Goal: Information Seeking & Learning: Learn about a topic

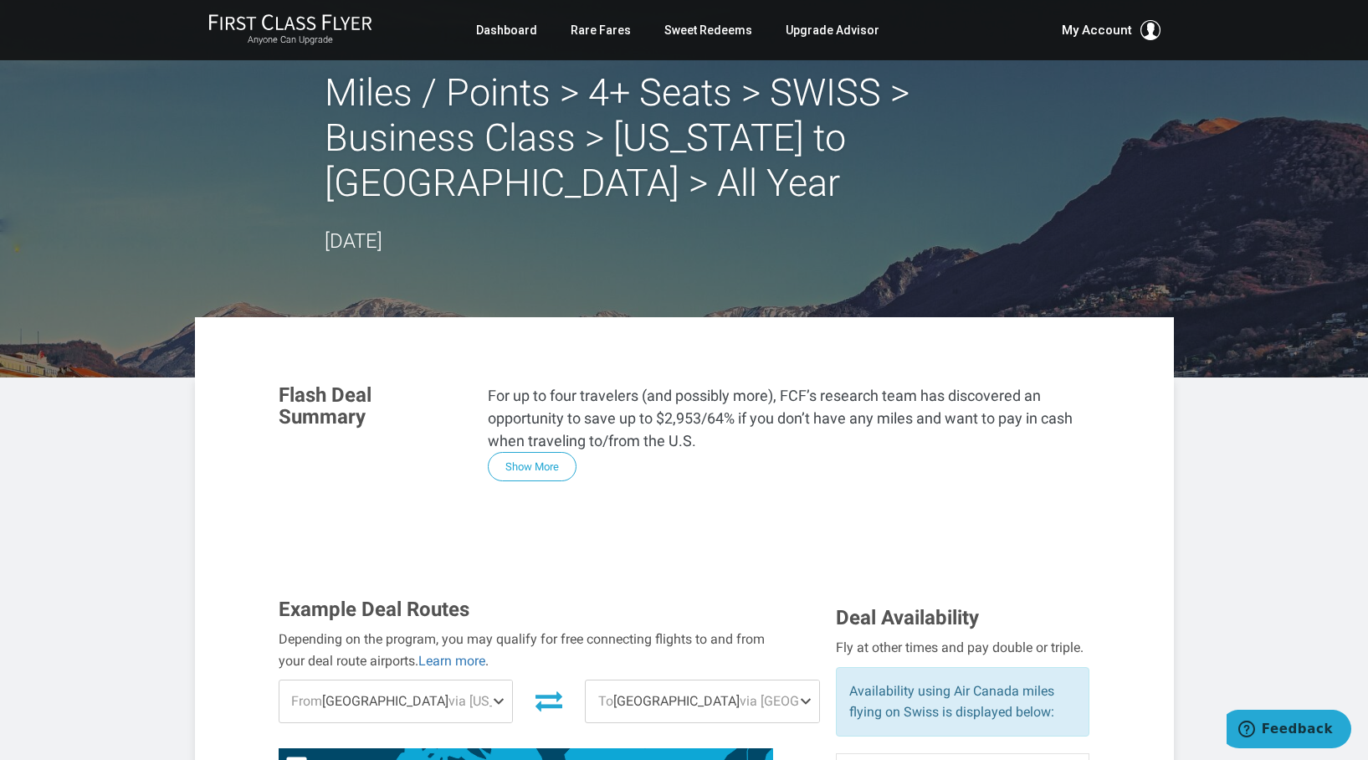
scroll to position [193, 0]
click at [725, 25] on link "Sweet Redeems" at bounding box center [709, 30] width 88 height 30
click at [726, 32] on link "Sweet Redeems" at bounding box center [709, 30] width 88 height 30
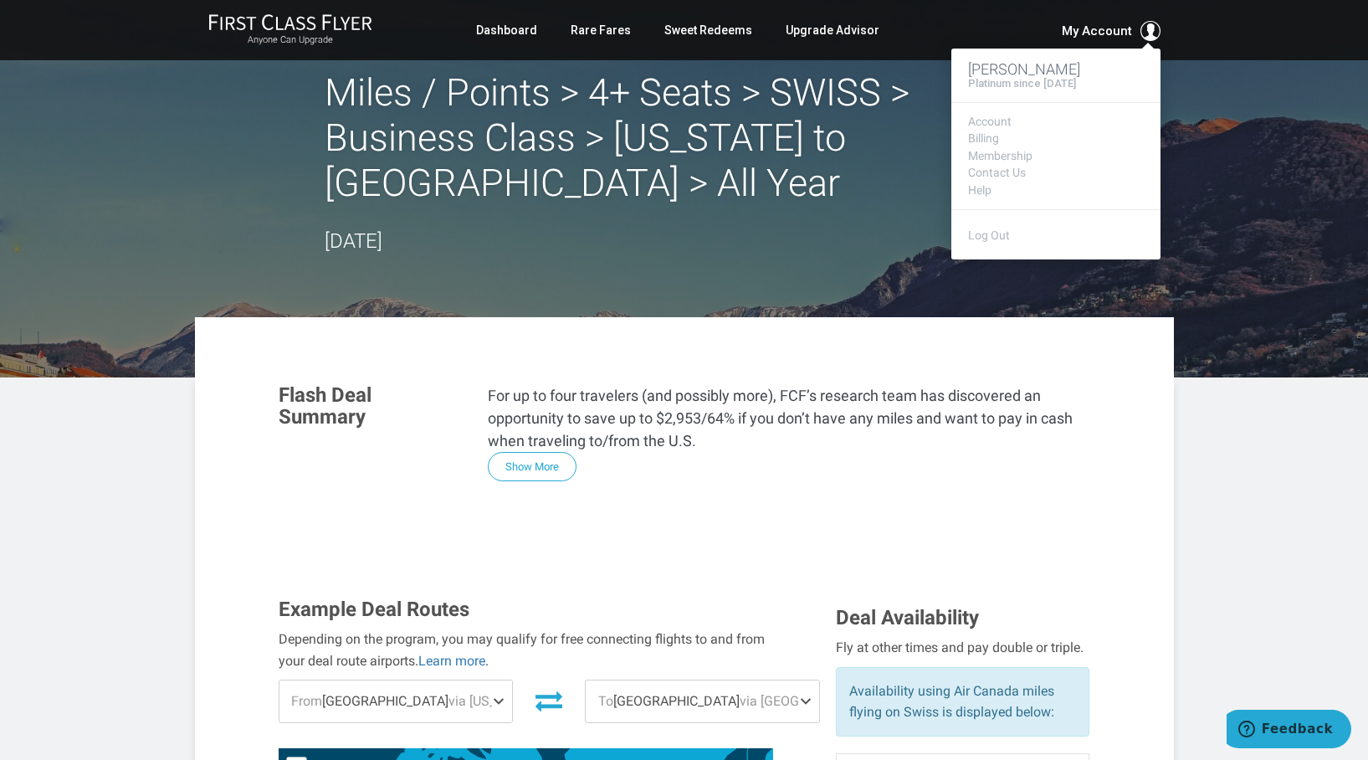
click at [1104, 28] on span "My Account" at bounding box center [1097, 31] width 70 height 20
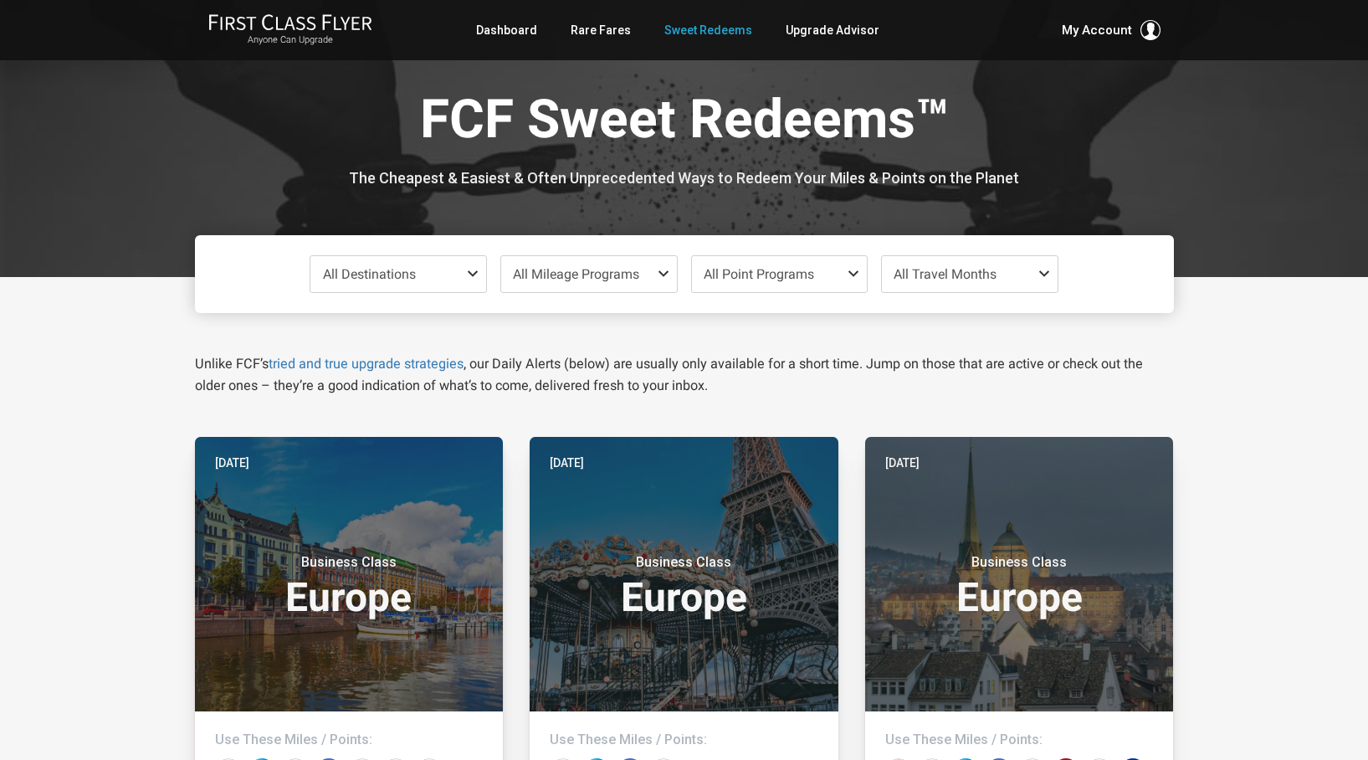
click at [468, 279] on span at bounding box center [476, 273] width 20 height 13
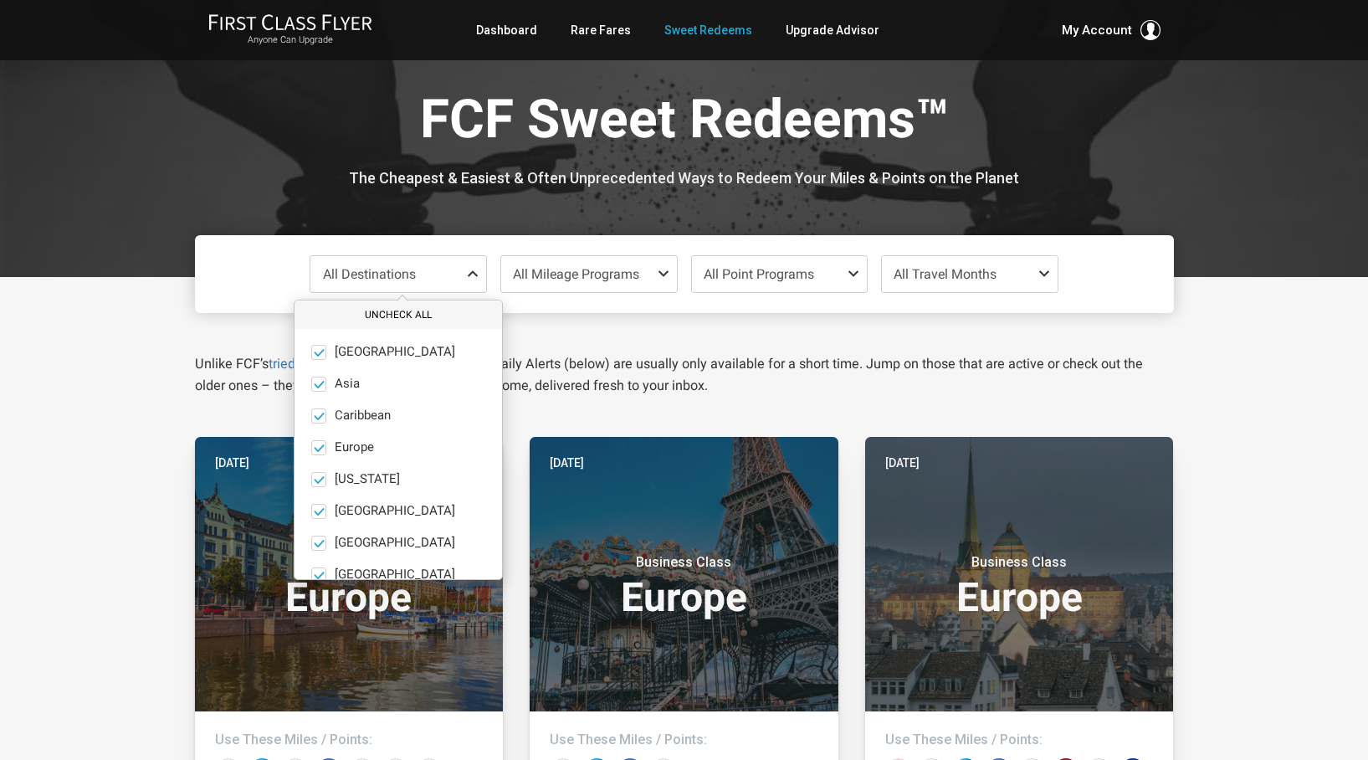
click at [430, 309] on button "Uncheck All" at bounding box center [399, 315] width 208 height 28
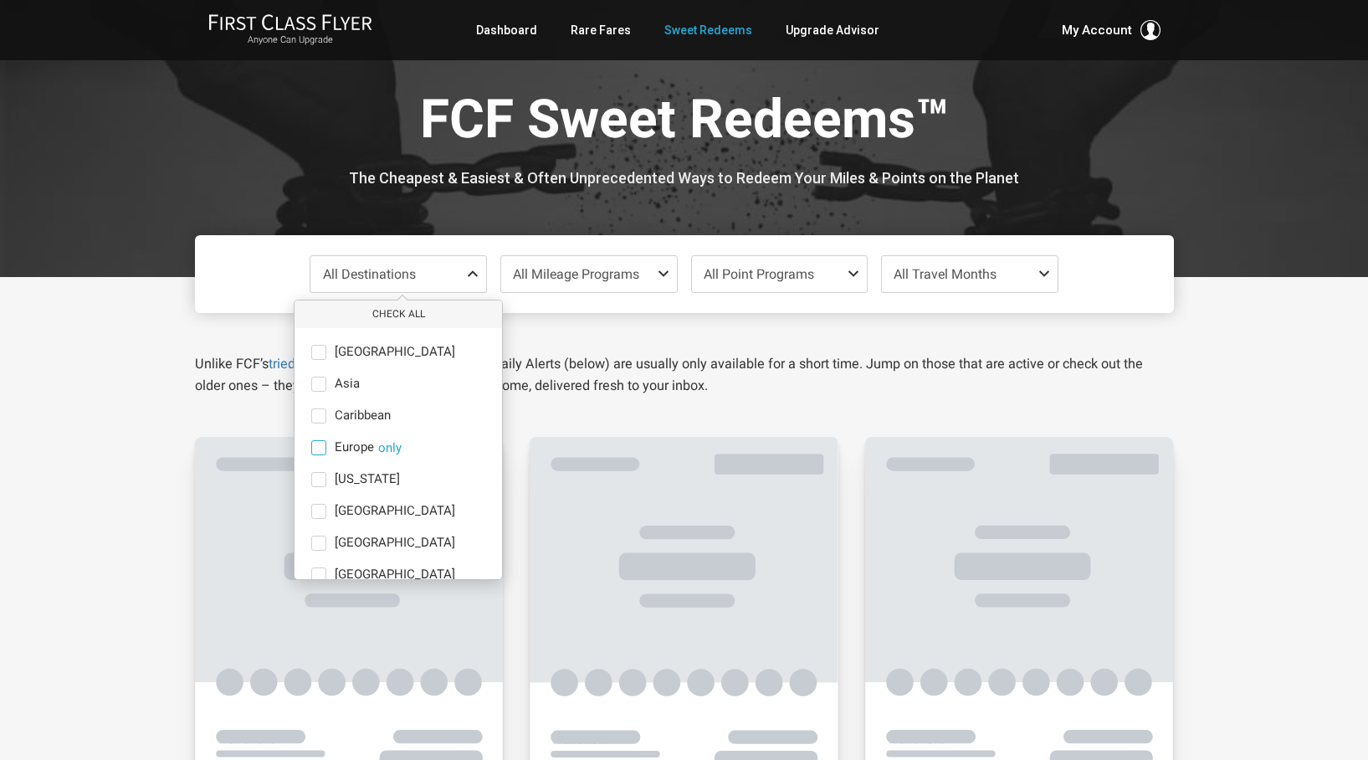
click at [327, 443] on label "Europe only" at bounding box center [399, 447] width 208 height 15
click at [0, 0] on input "Europe only" at bounding box center [0, 0] width 0 height 0
click at [549, 278] on span "All Mileage Programs" at bounding box center [576, 274] width 126 height 16
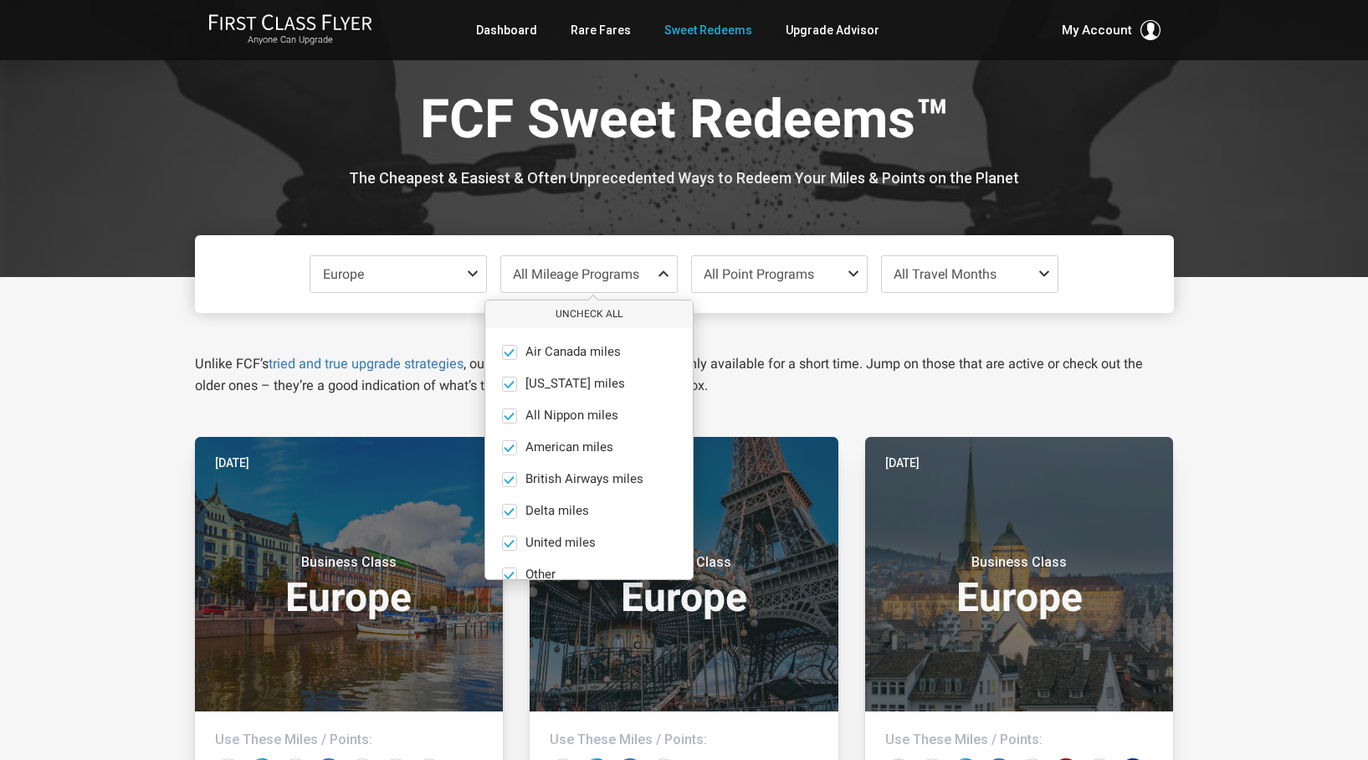
click at [549, 278] on span "All Mileage Programs" at bounding box center [576, 274] width 126 height 16
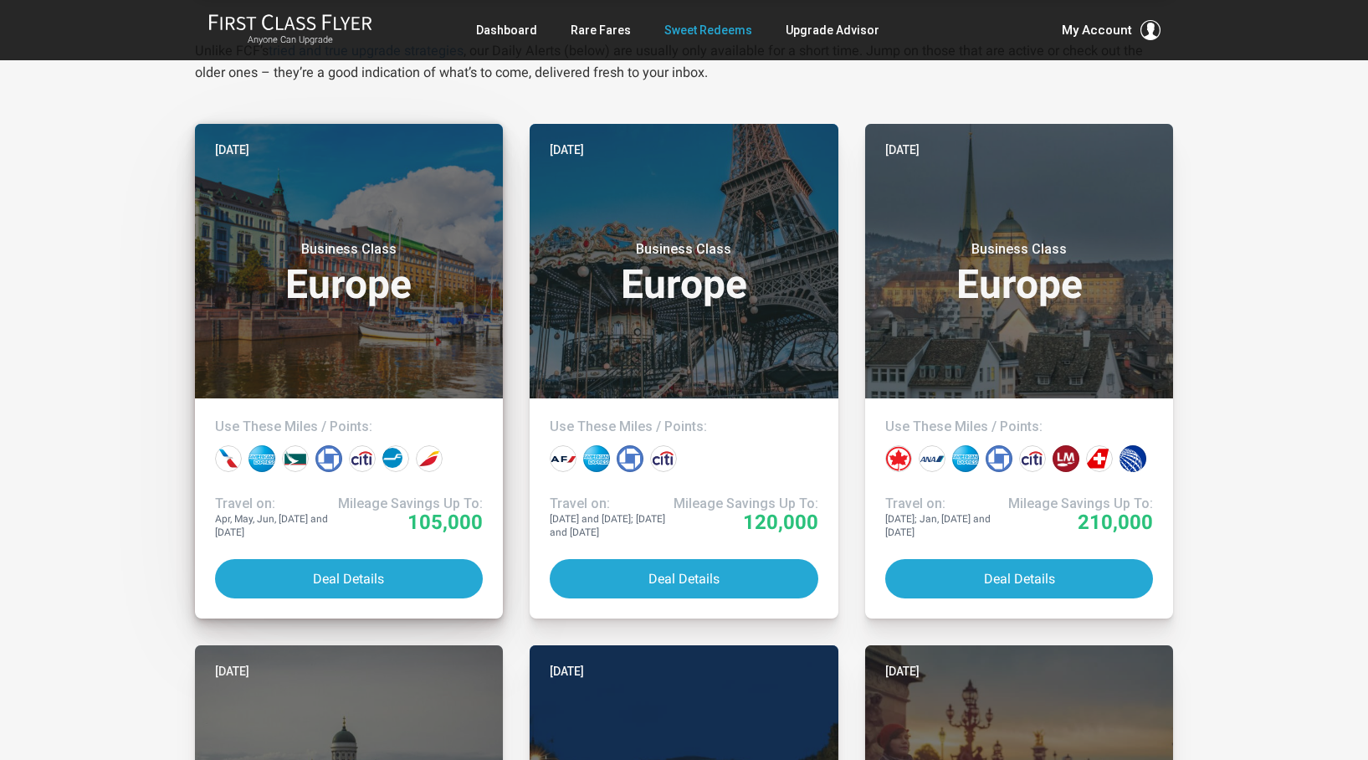
scroll to position [316, 0]
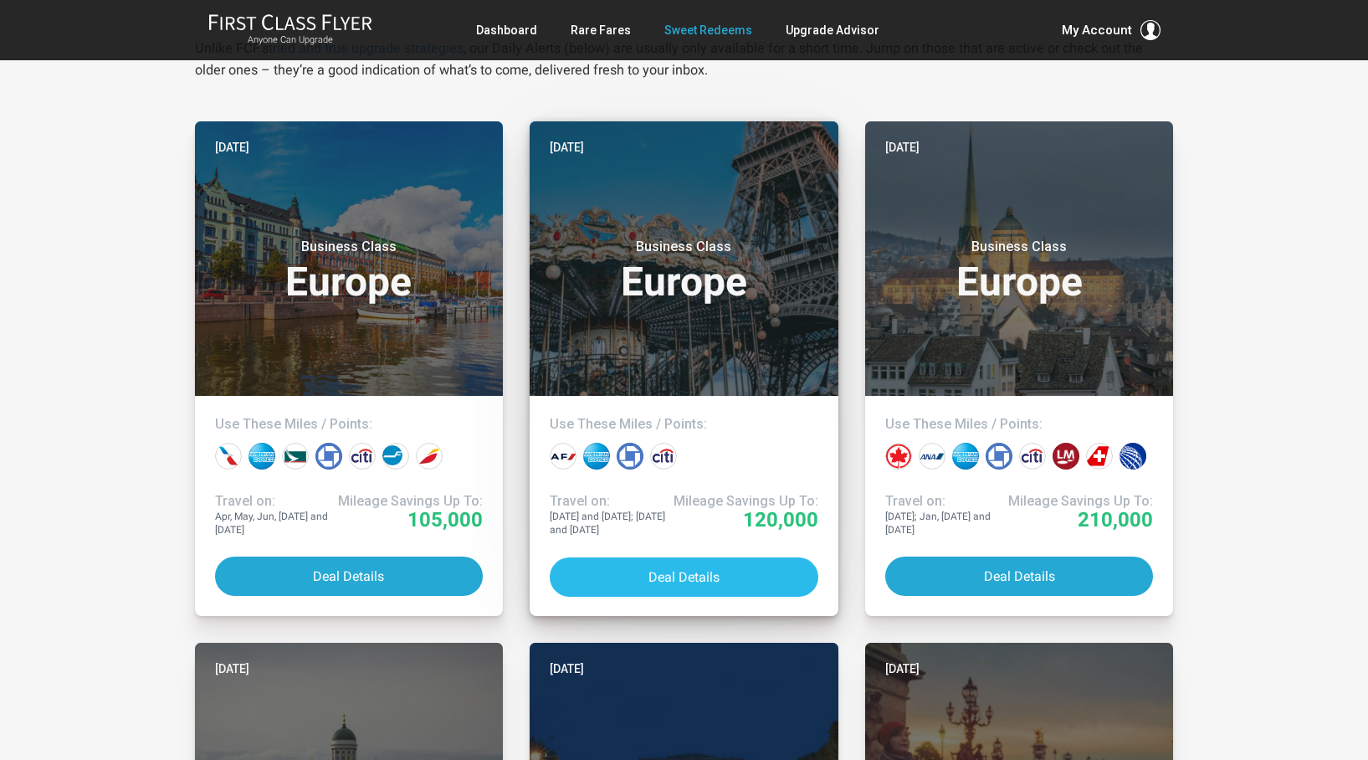
click at [644, 581] on button "Deal Details" at bounding box center [684, 576] width 269 height 39
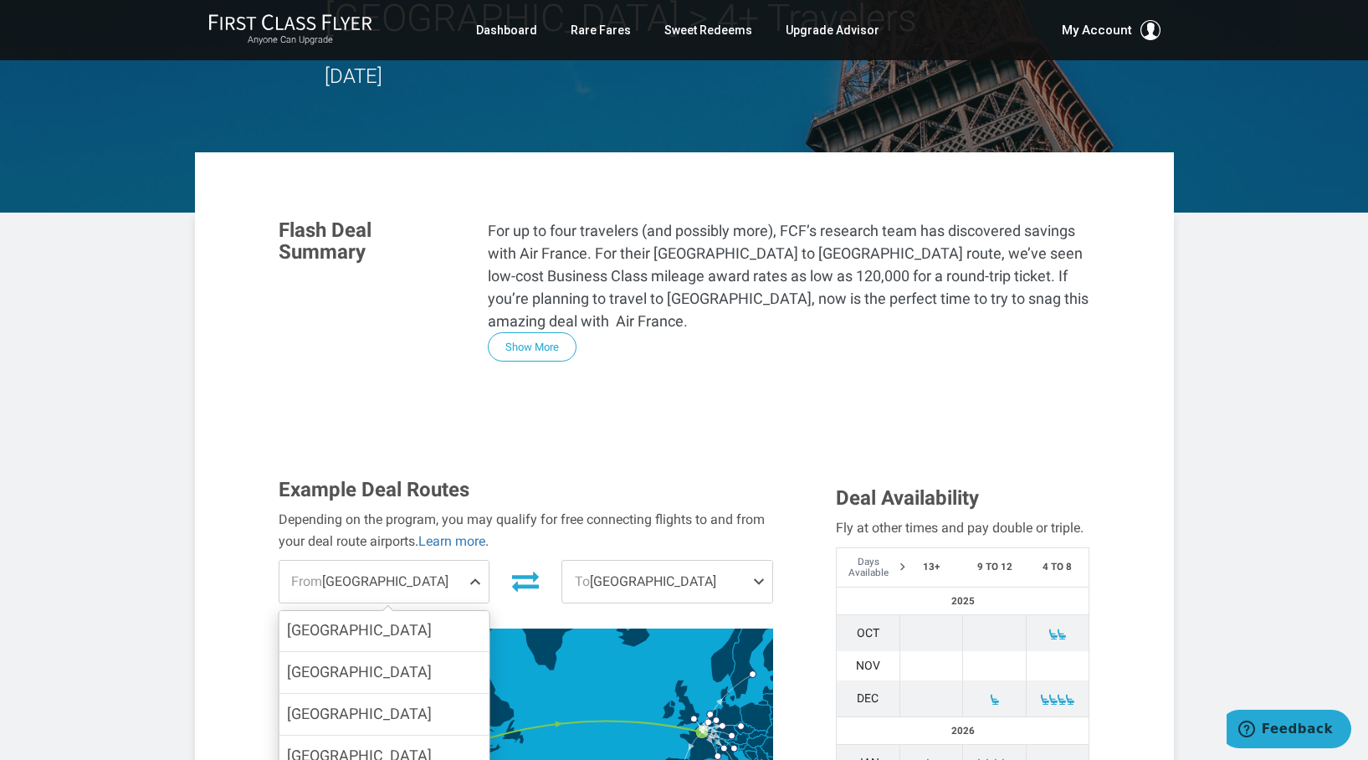
scroll to position [209, 0]
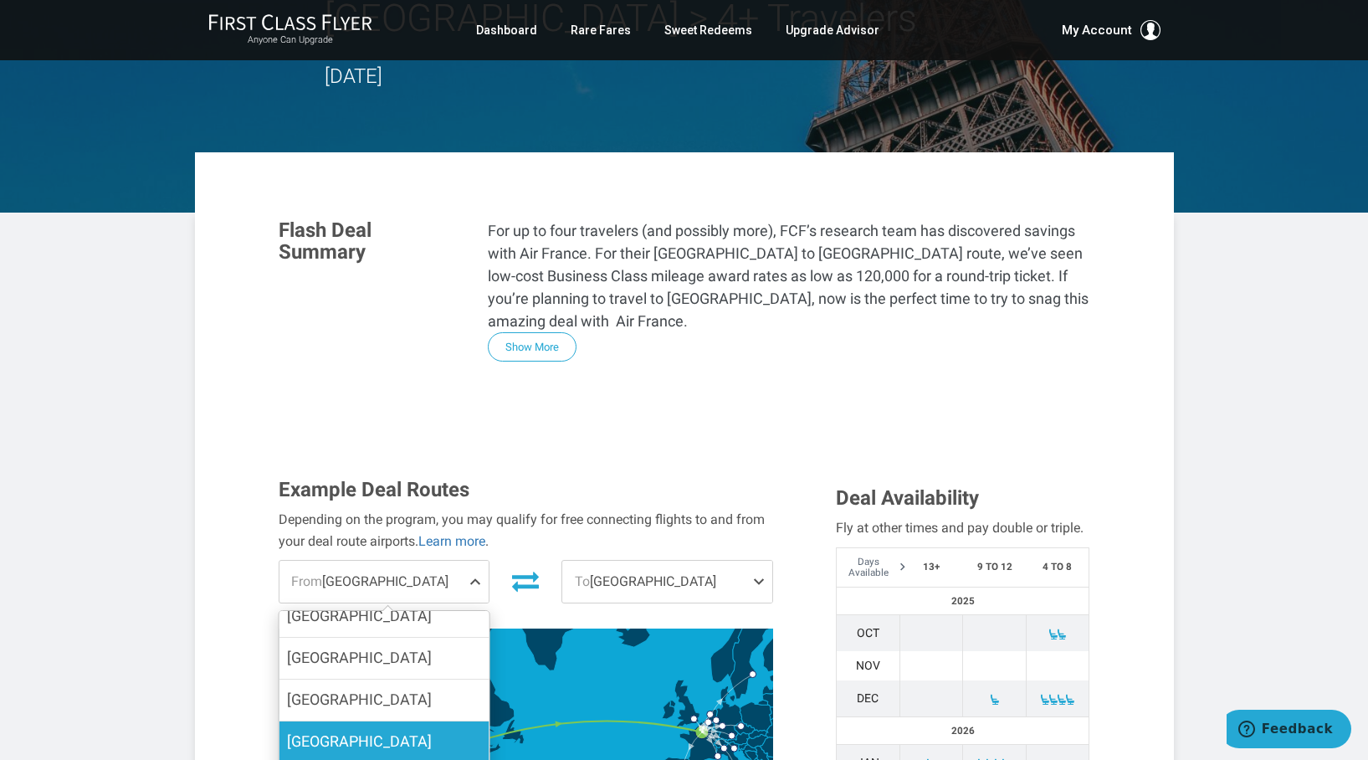
click at [420, 721] on label "[GEOGRAPHIC_DATA]" at bounding box center [384, 741] width 210 height 41
click at [0, 0] on input "[GEOGRAPHIC_DATA]" at bounding box center [0, 0] width 0 height 0
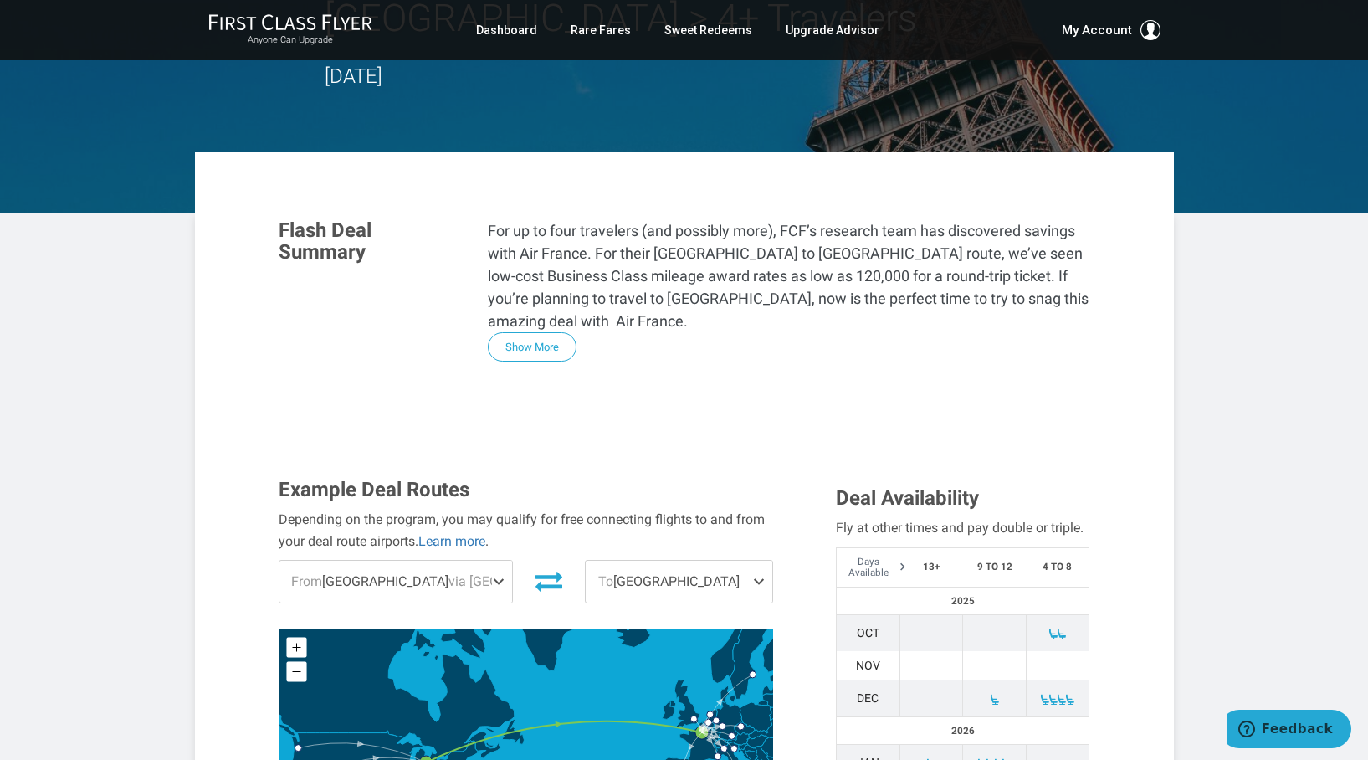
scroll to position [273, 0]
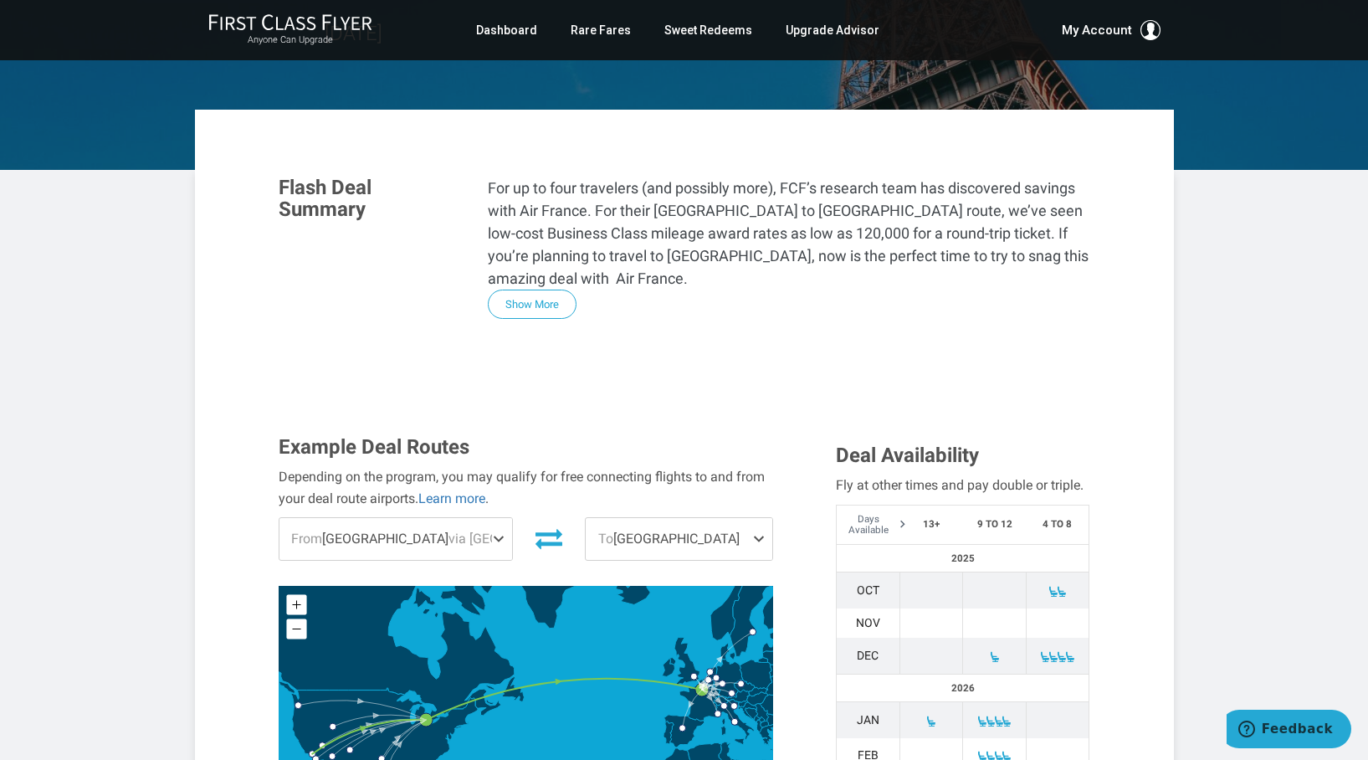
click at [726, 518] on span "To [GEOGRAPHIC_DATA]" at bounding box center [679, 539] width 187 height 42
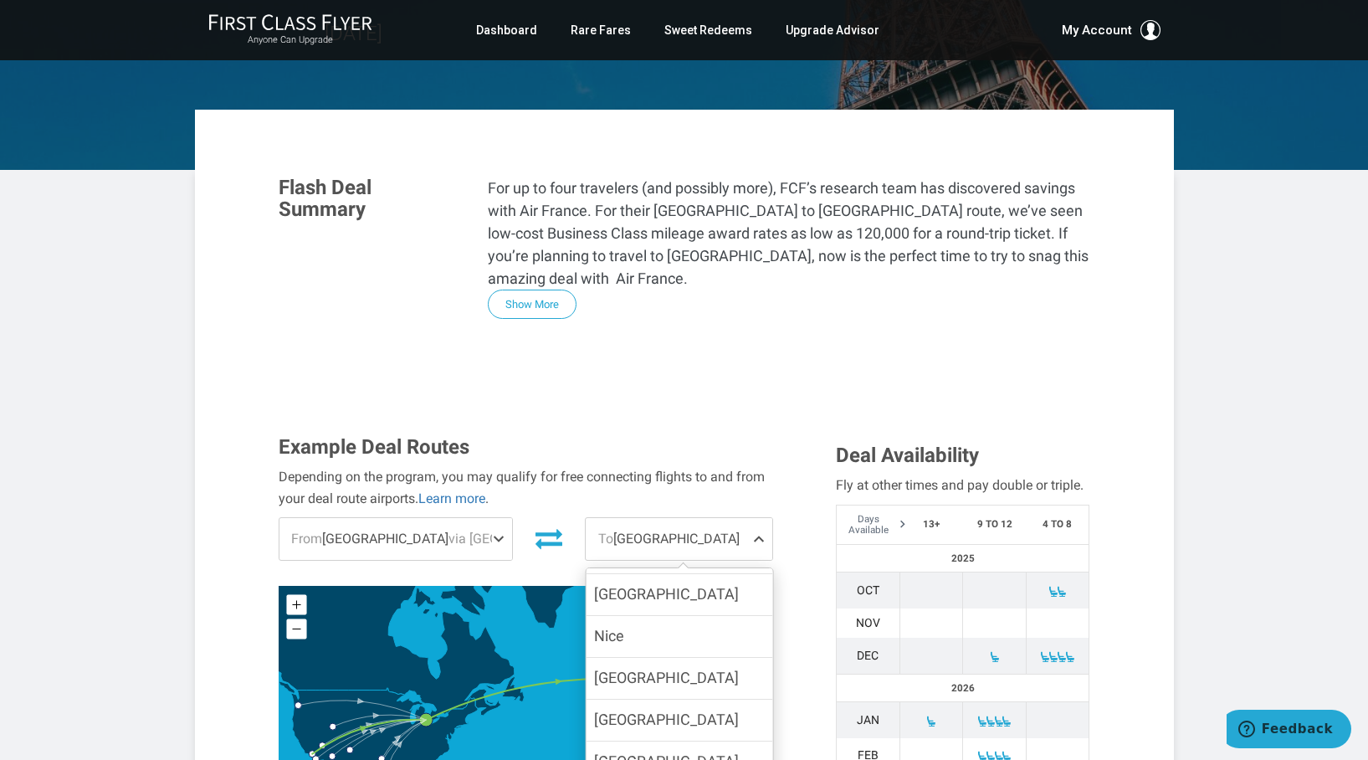
scroll to position [398, 0]
click at [662, 698] on label "[GEOGRAPHIC_DATA]" at bounding box center [679, 718] width 187 height 41
click at [0, 0] on input "[GEOGRAPHIC_DATA]" at bounding box center [0, 0] width 0 height 0
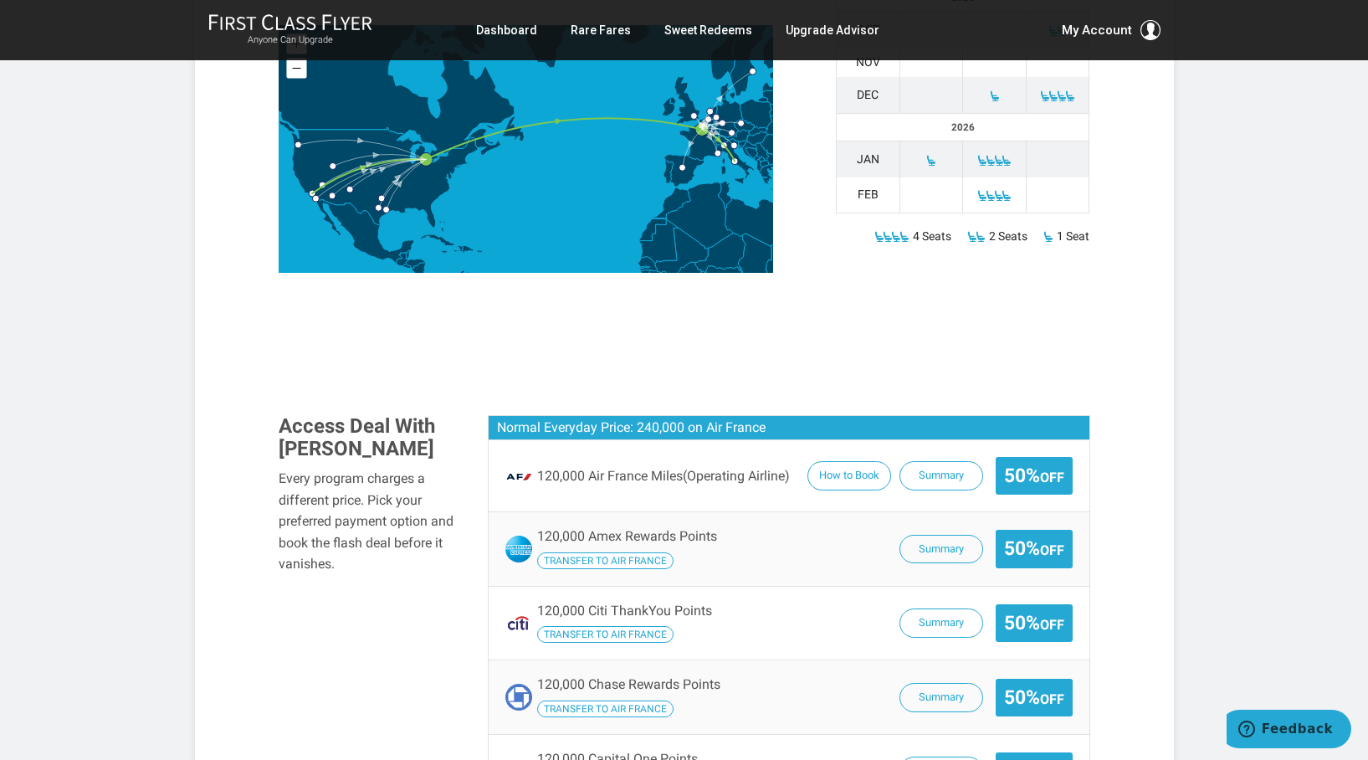
scroll to position [852, 0]
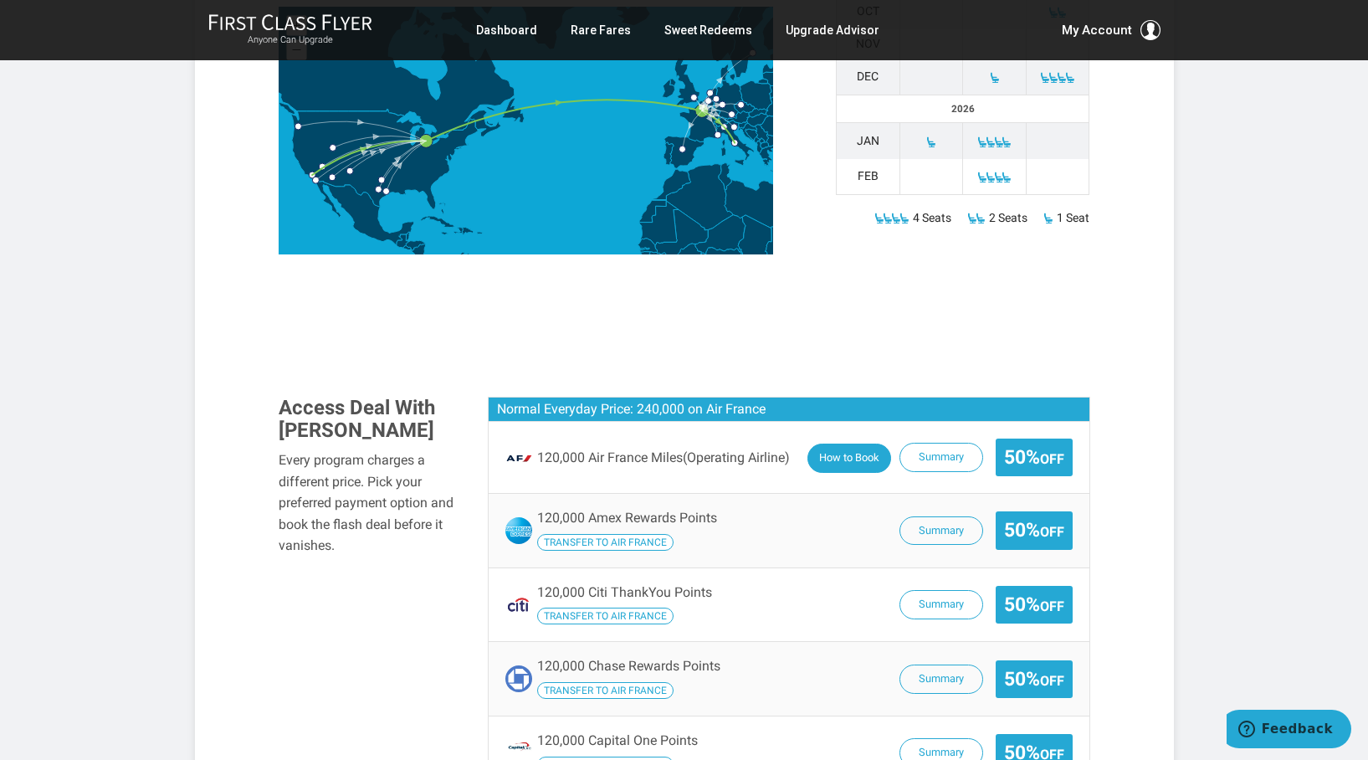
click at [865, 444] on button "How to Book" at bounding box center [850, 458] width 84 height 29
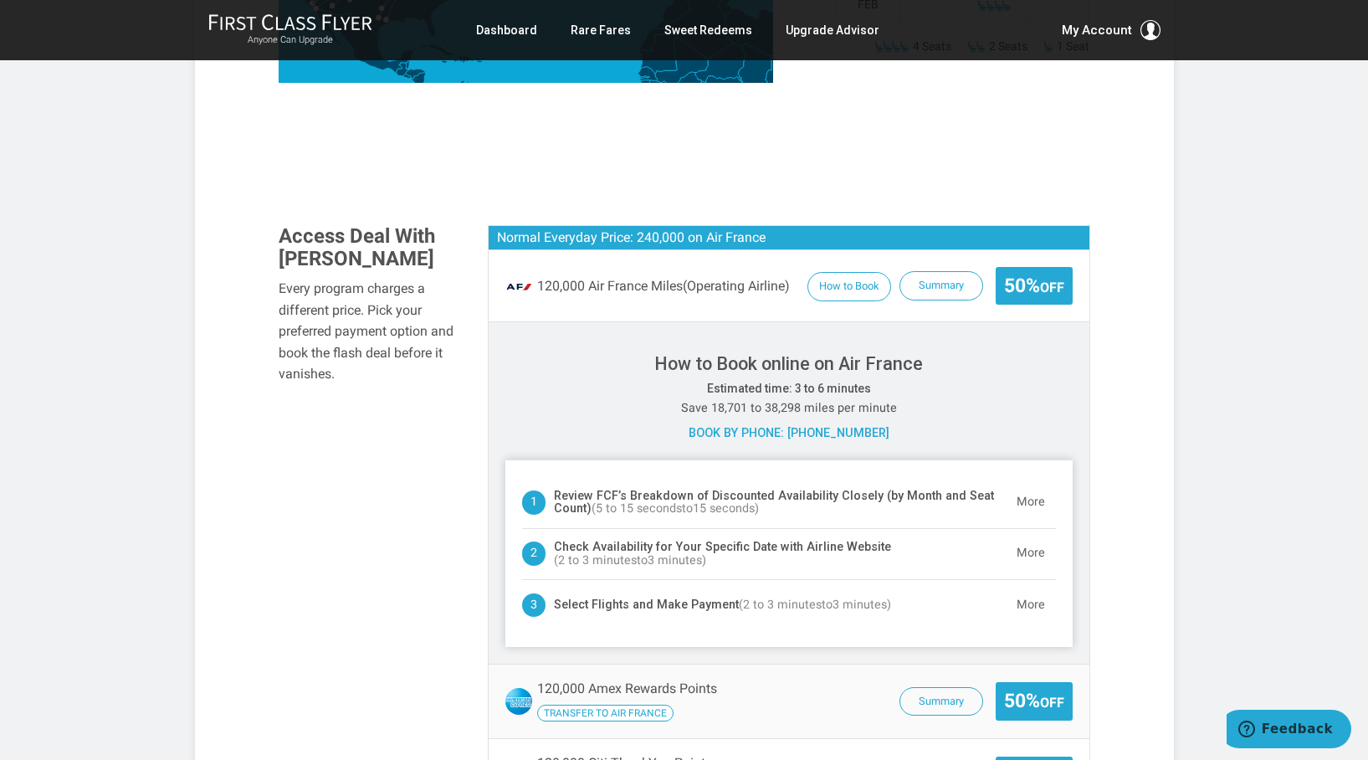
scroll to position [1027, 0]
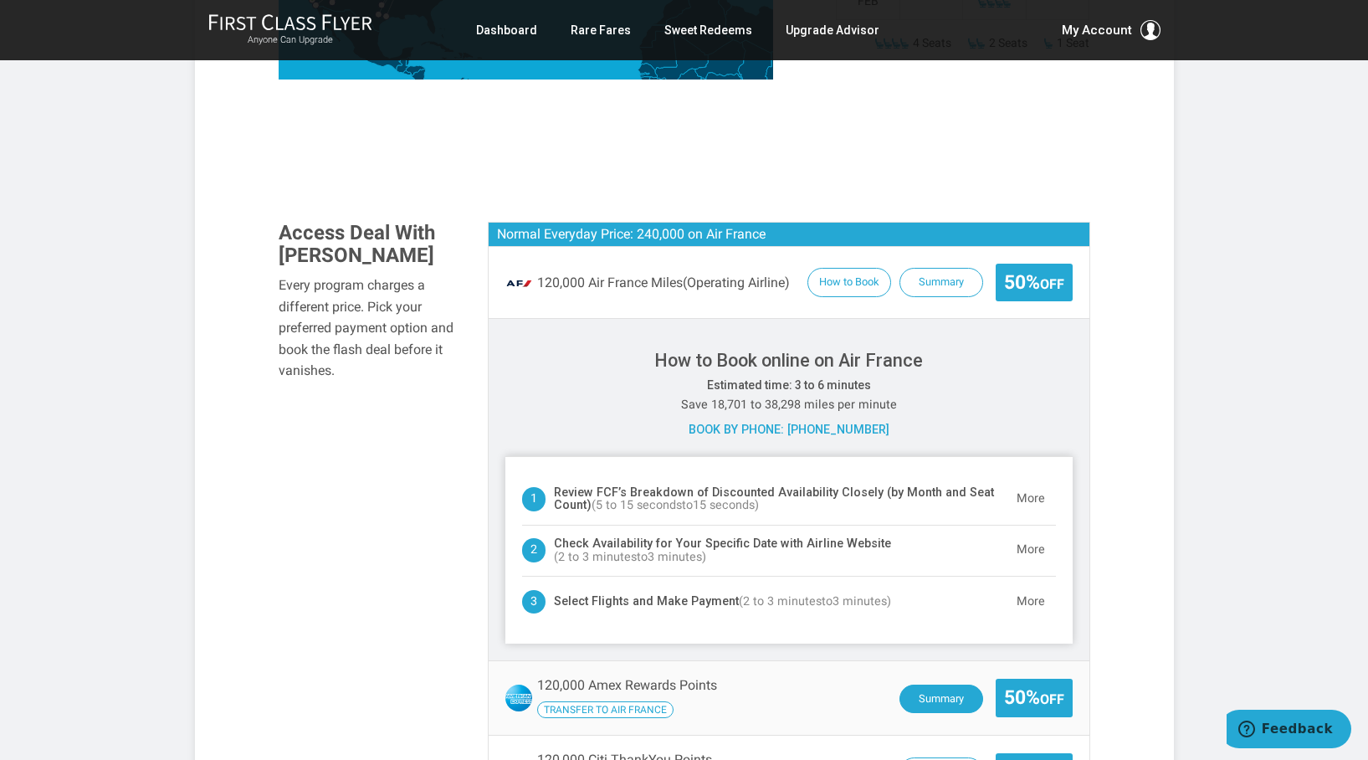
click at [917, 685] on button "Summary" at bounding box center [942, 699] width 84 height 29
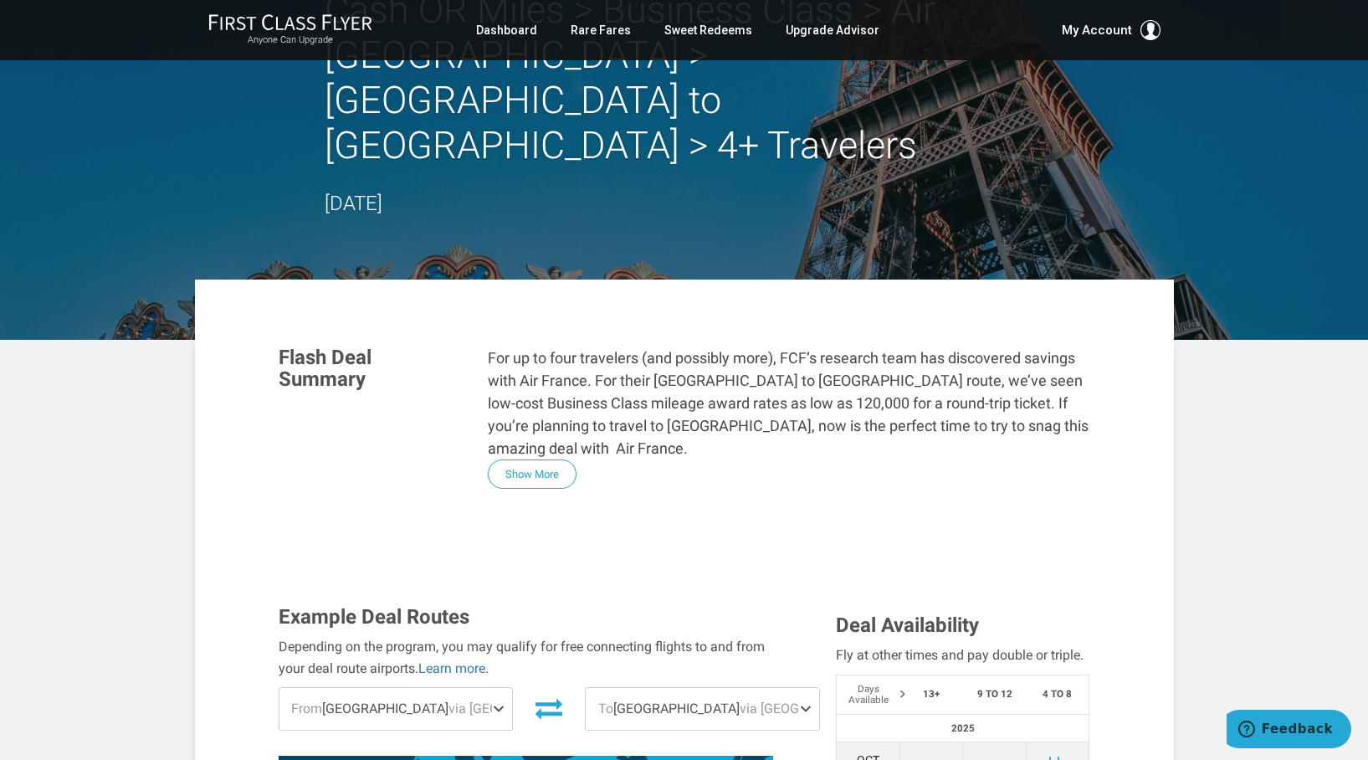
scroll to position [0, 0]
